Goal: Task Accomplishment & Management: Manage account settings

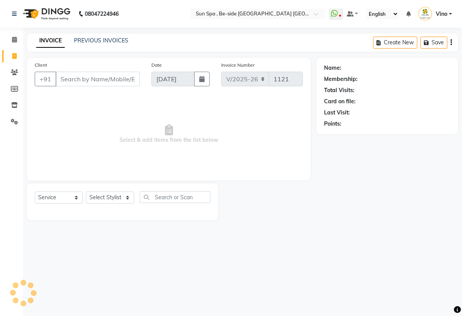
select select "5782"
select select "service"
click at [15, 42] on icon at bounding box center [14, 40] width 5 height 6
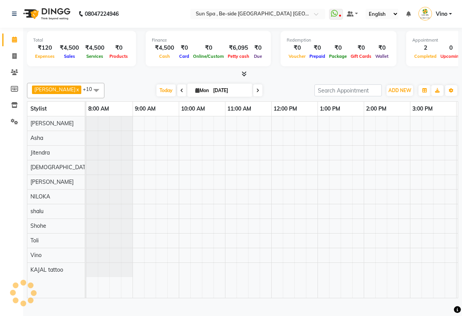
scroll to position [0, 322]
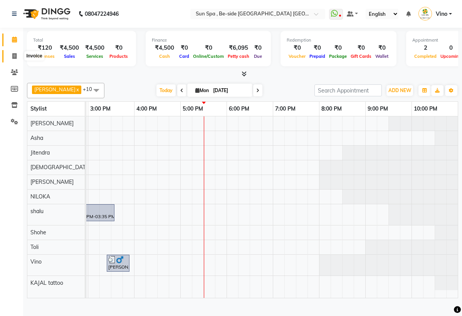
click at [13, 55] on icon at bounding box center [14, 56] width 4 height 6
select select "service"
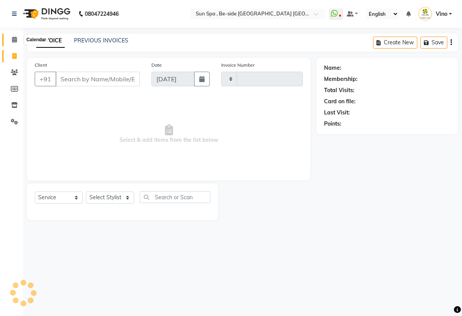
type input "1121"
click at [13, 41] on icon at bounding box center [14, 40] width 5 height 6
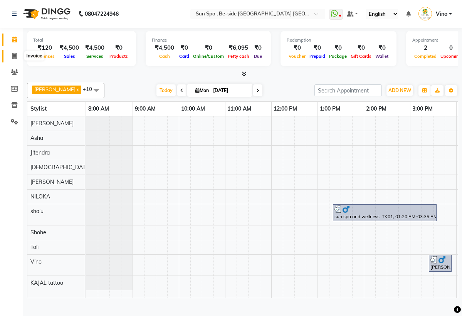
click at [13, 57] on icon at bounding box center [14, 56] width 4 height 6
select select "service"
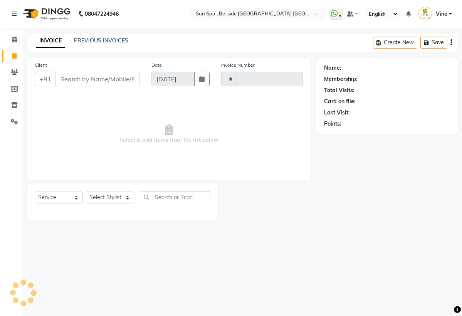
type input "1121"
select select "5782"
click at [15, 42] on span at bounding box center [14, 39] width 13 height 9
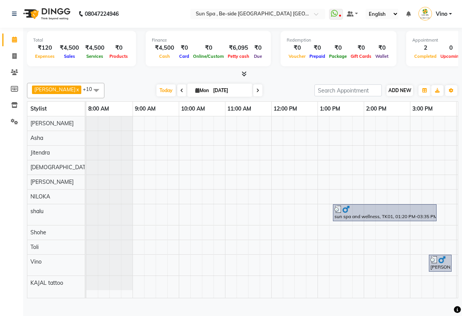
click at [397, 93] on span "ADD NEW" at bounding box center [399, 90] width 23 height 6
click at [443, 130] on link "Add Expense" at bounding box center [443, 125] width 61 height 10
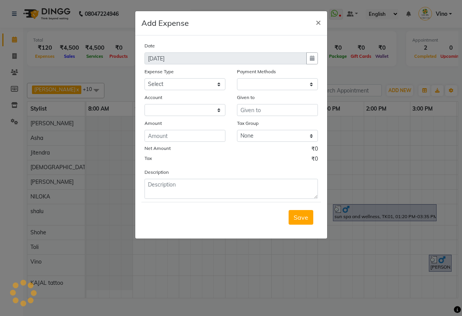
select select "1"
select select "4733"
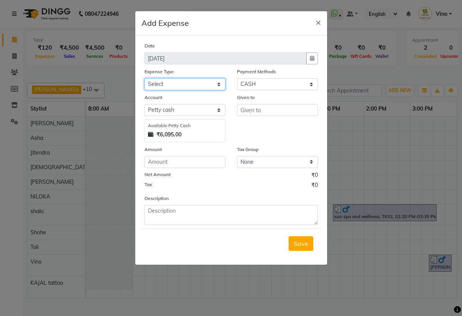
select select "12834"
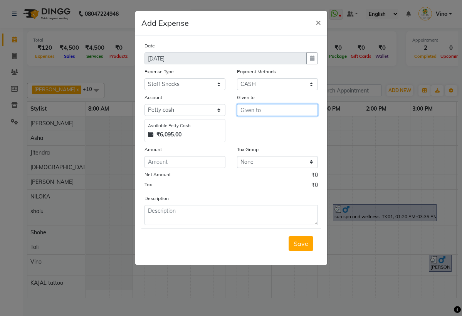
click at [271, 108] on input "text" at bounding box center [277, 110] width 81 height 12
click at [264, 137] on ngb-highlight "[PERSON_NAME]" at bounding box center [273, 139] width 52 height 8
type input "Jitendra"
click at [202, 163] on input "number" at bounding box center [185, 162] width 81 height 12
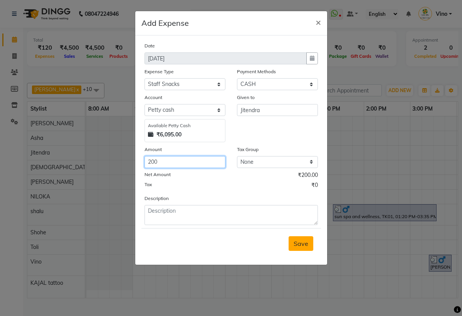
type input "200"
click at [303, 244] on span "Save" at bounding box center [301, 244] width 15 height 8
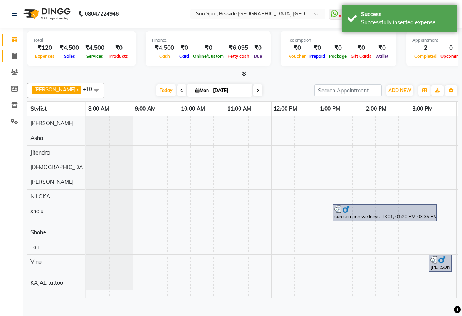
click at [15, 54] on icon at bounding box center [14, 56] width 4 height 6
select select "service"
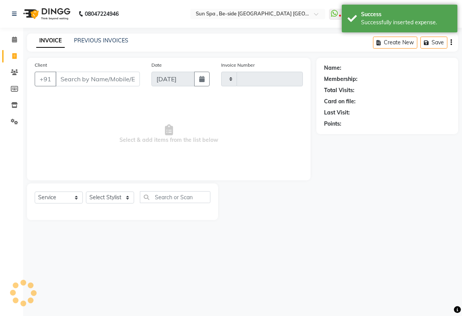
type input "1121"
select select "5782"
click at [15, 42] on icon at bounding box center [14, 40] width 5 height 6
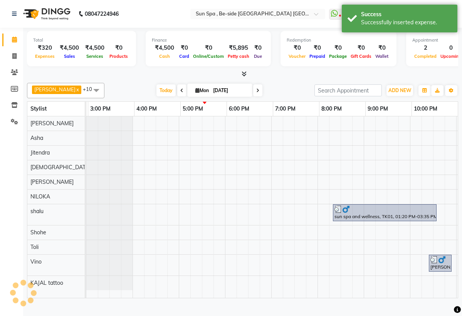
scroll to position [0, 322]
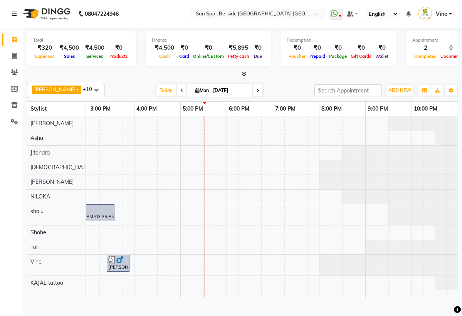
click at [16, 13] on icon at bounding box center [14, 13] width 5 height 5
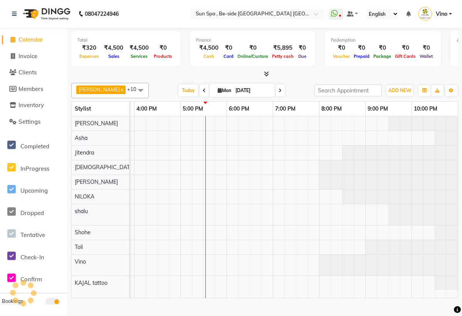
scroll to position [0, 0]
click at [268, 242] on div "sun spa and wellness, TK01, 01:20 PM-03:35 PM, Swedish Massage,Body Scrubing 20…" at bounding box center [111, 206] width 694 height 181
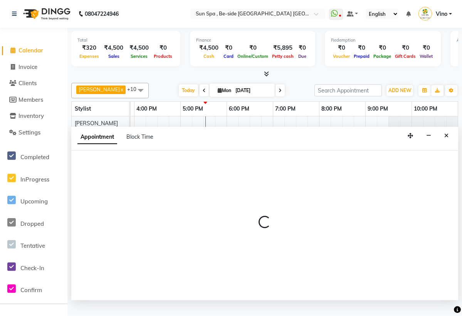
select select "70317"
select select "tentative"
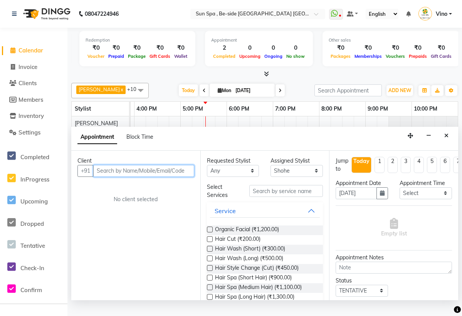
scroll to position [0, 245]
click at [418, 20] on link "Vino" at bounding box center [435, 14] width 34 height 13
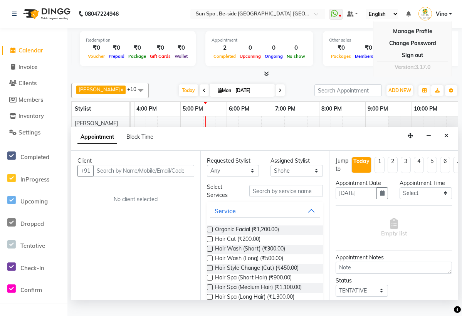
click at [418, 20] on img at bounding box center [424, 13] width 13 height 13
click at [331, 17] on icon at bounding box center [334, 14] width 7 height 8
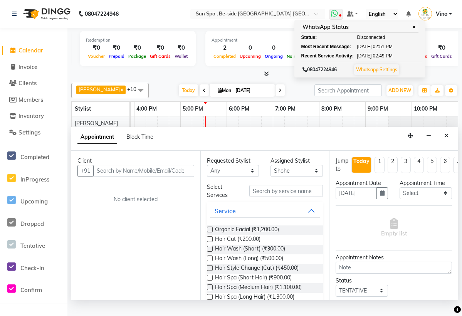
scroll to position [0, 0]
click at [410, 30] on span "✕" at bounding box center [413, 27] width 7 height 6
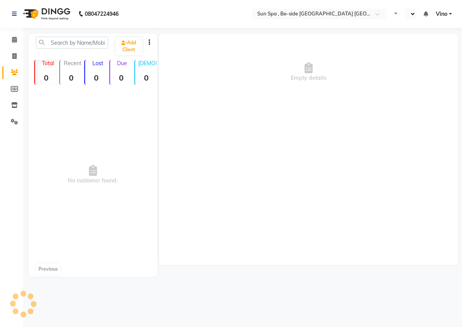
select select "en"
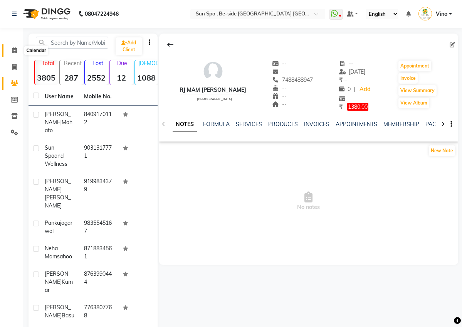
click at [15, 50] on icon at bounding box center [14, 50] width 5 height 6
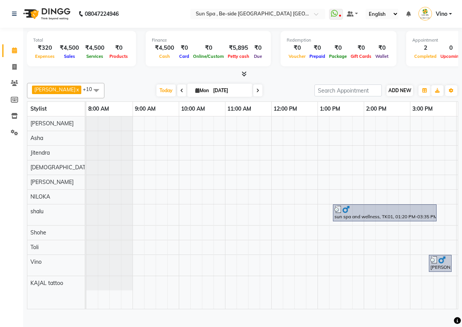
click at [397, 93] on span "ADD NEW" at bounding box center [399, 90] width 23 height 6
click at [443, 130] on link "Add Expense" at bounding box center [443, 125] width 61 height 10
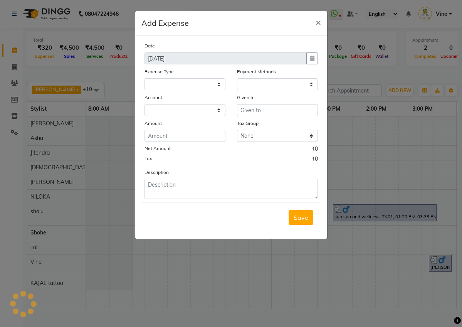
select select
select select "1"
select select "4733"
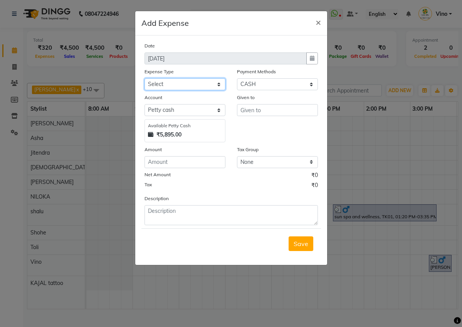
select select "12835"
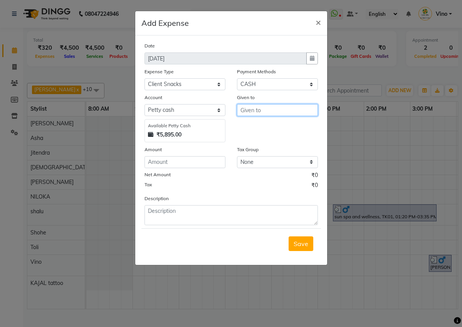
click at [266, 110] on input "text" at bounding box center [277, 110] width 81 height 12
click at [254, 140] on ngb-highlight "K rishna" at bounding box center [258, 139] width 22 height 8
type input "[DEMOGRAPHIC_DATA]"
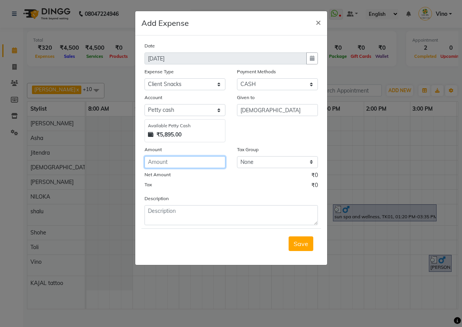
click at [193, 161] on input "number" at bounding box center [185, 162] width 81 height 12
type input "6"
type input "7"
type input "90"
click at [296, 239] on button "Save" at bounding box center [301, 243] width 25 height 15
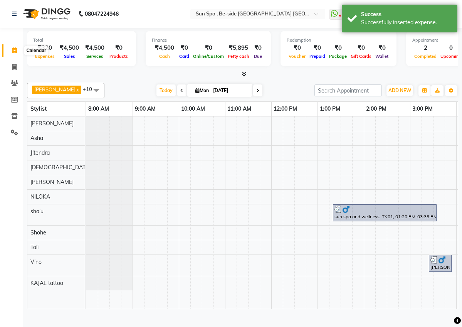
click at [14, 49] on icon at bounding box center [14, 50] width 5 height 6
click at [14, 51] on icon at bounding box center [14, 50] width 5 height 6
click at [14, 68] on icon at bounding box center [14, 67] width 4 height 6
select select "service"
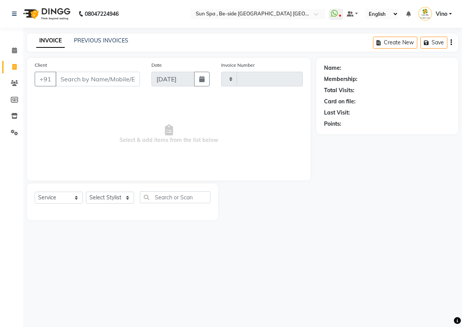
type input "1121"
select select "5782"
click at [14, 51] on icon at bounding box center [14, 50] width 5 height 6
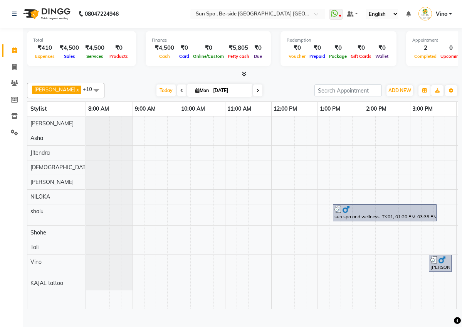
select select "service"
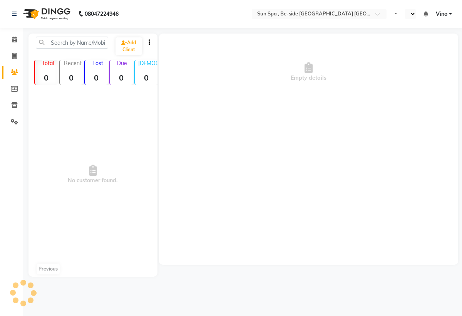
select select "en"
